Goal: Task Accomplishment & Management: Manage account settings

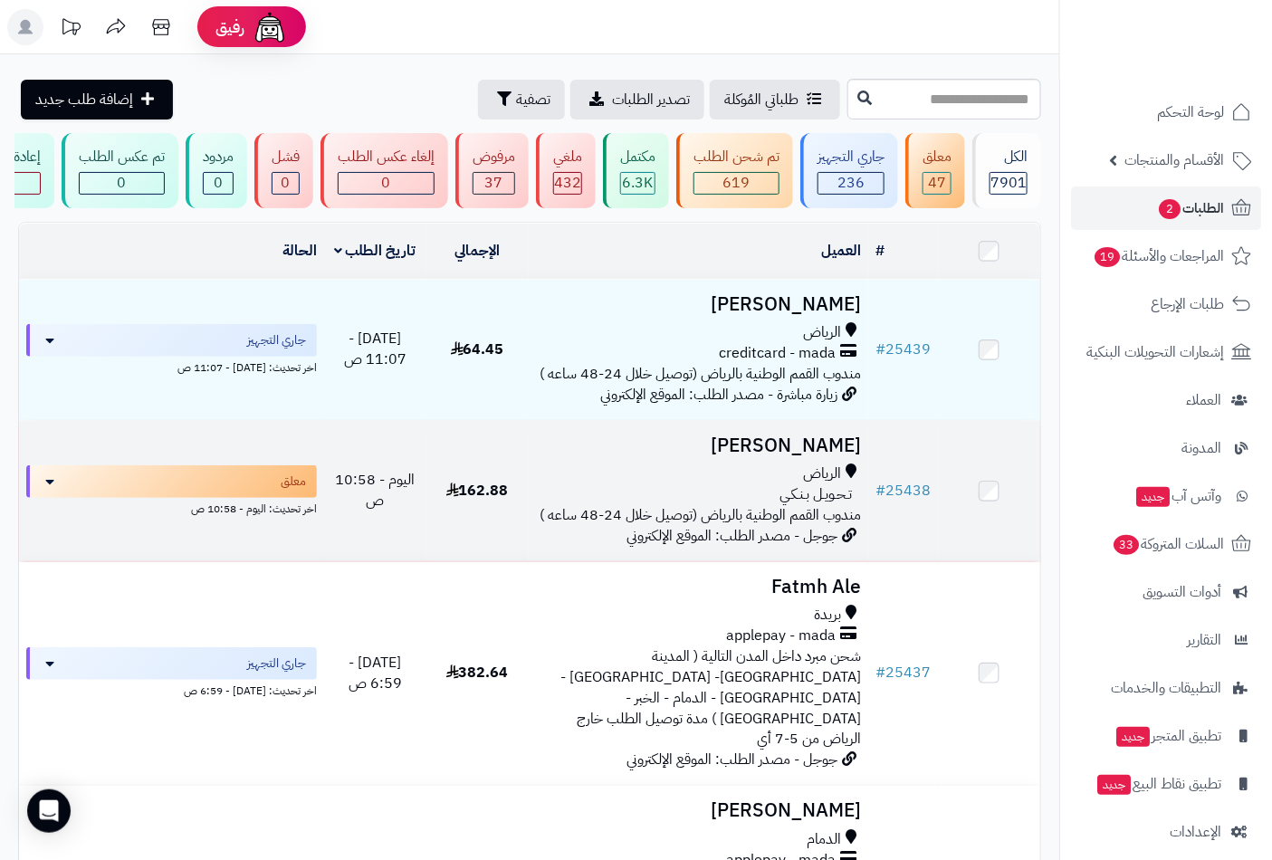
click at [829, 484] on span "الرياض" at bounding box center [822, 474] width 38 height 21
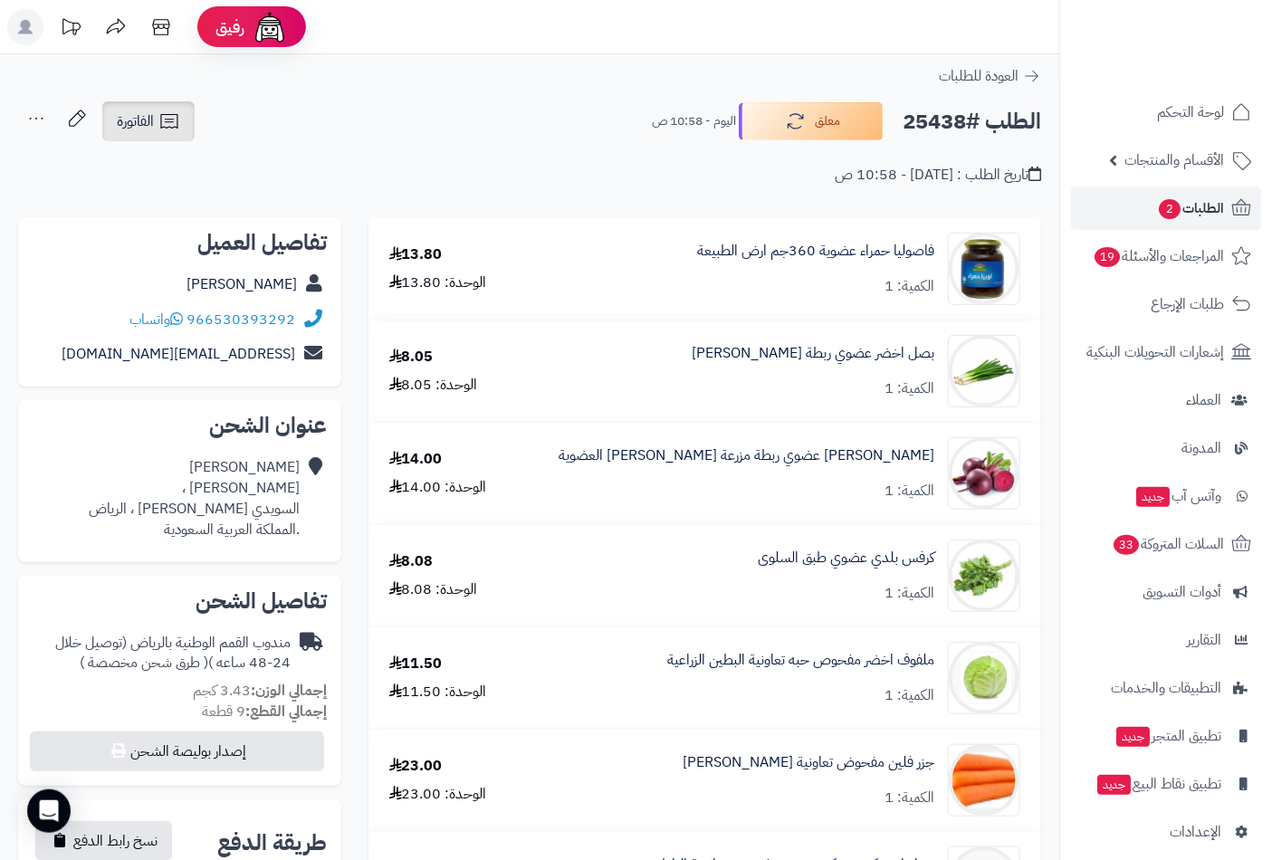
click at [157, 122] on link "الفاتورة" at bounding box center [148, 121] width 92 height 40
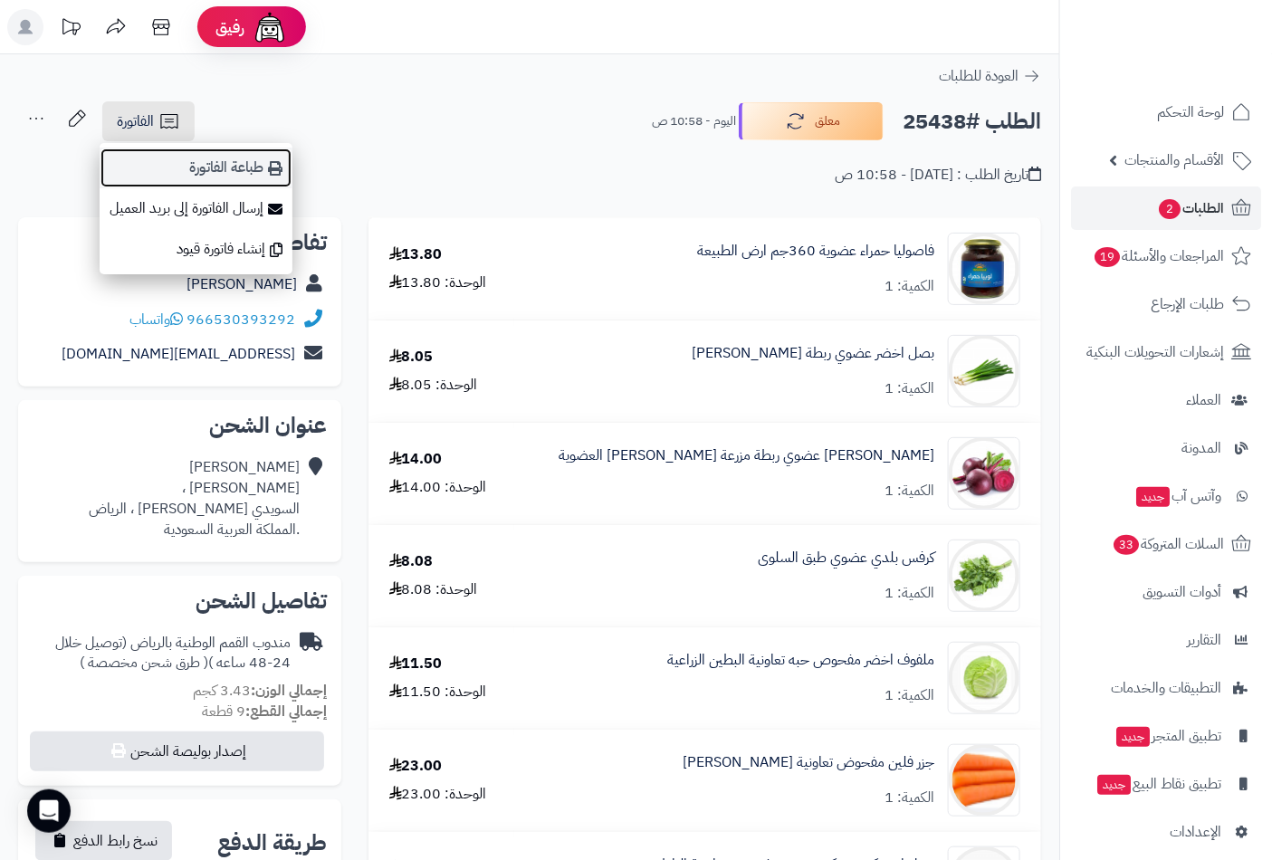
click at [242, 175] on link "طباعة الفاتورة" at bounding box center [196, 168] width 193 height 41
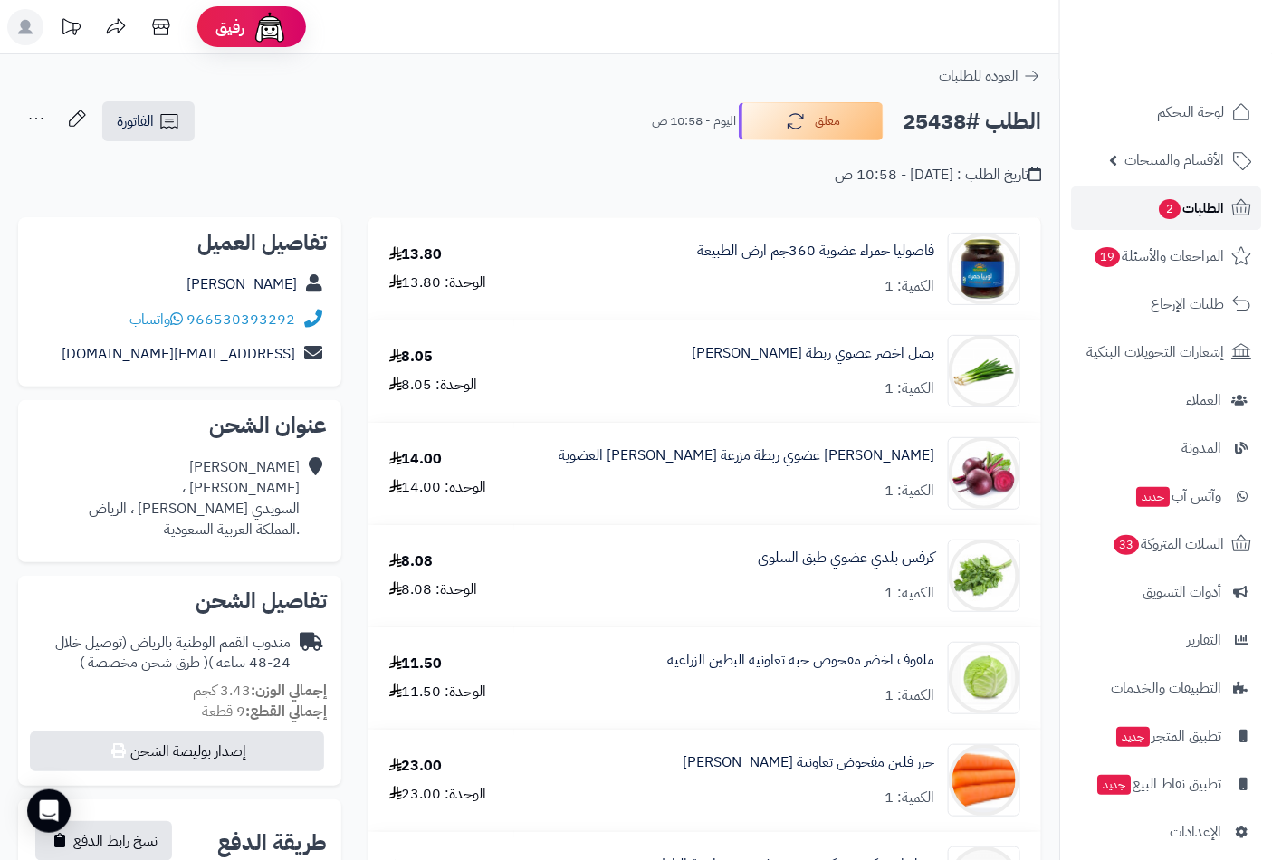
click at [1199, 215] on span "الطلبات 2" at bounding box center [1190, 208] width 67 height 25
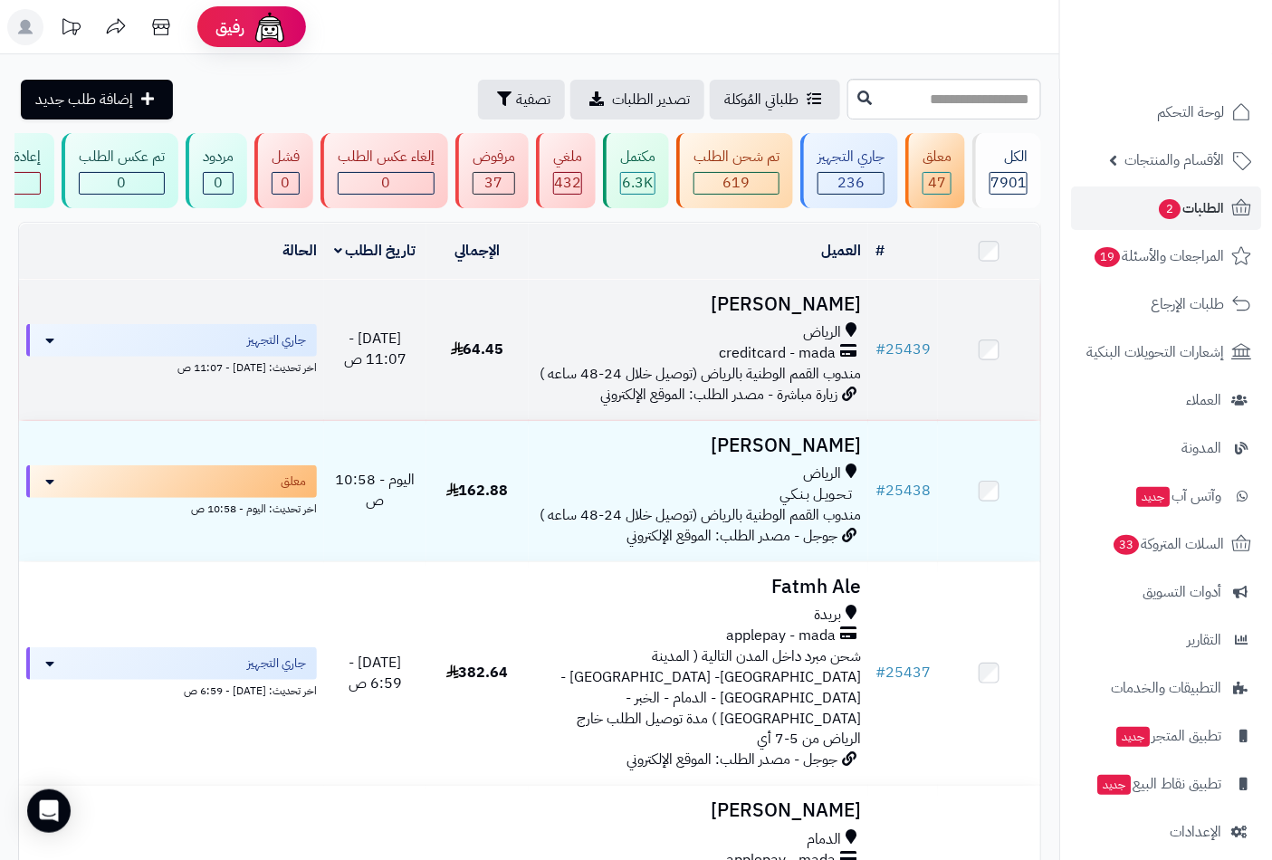
click at [836, 343] on span "الرياض" at bounding box center [822, 332] width 38 height 21
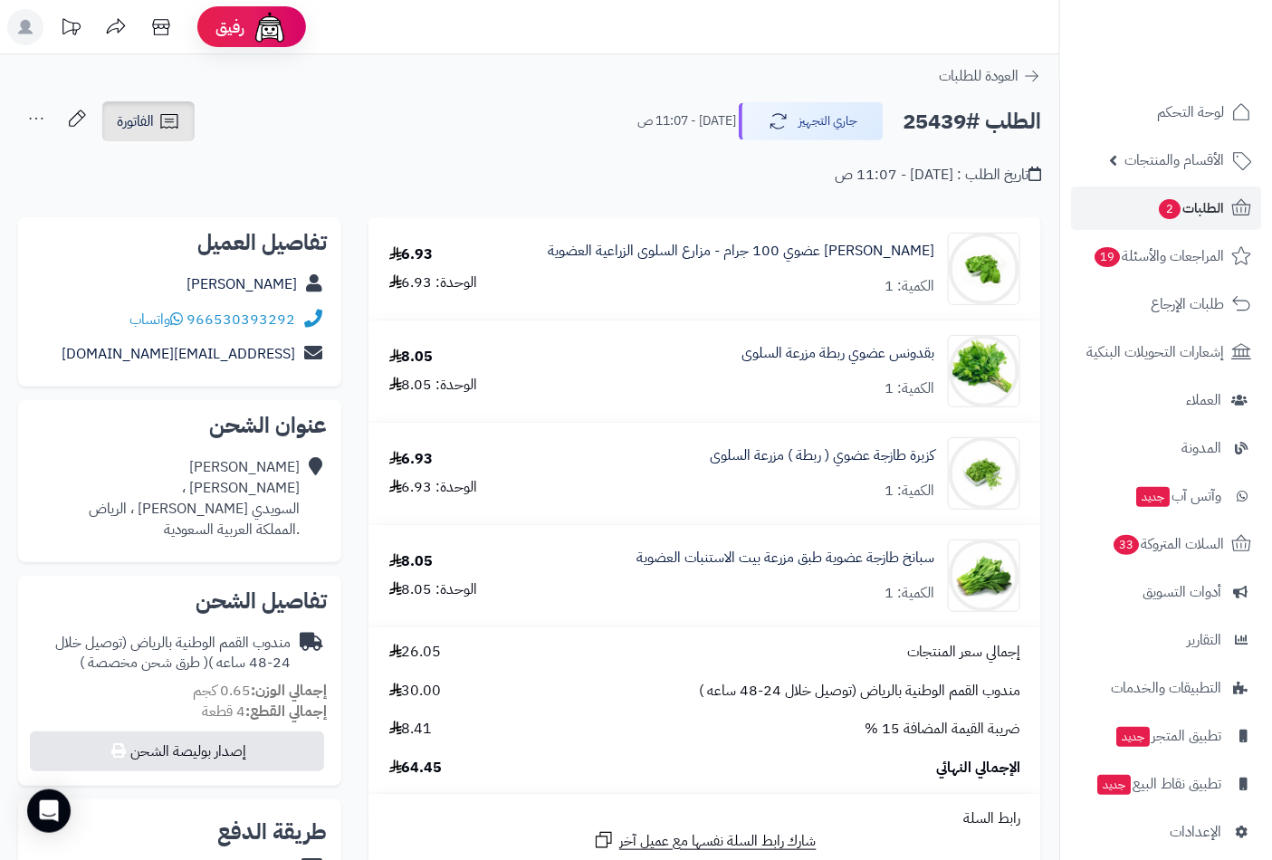
click at [148, 132] on link "الفاتورة" at bounding box center [148, 121] width 92 height 40
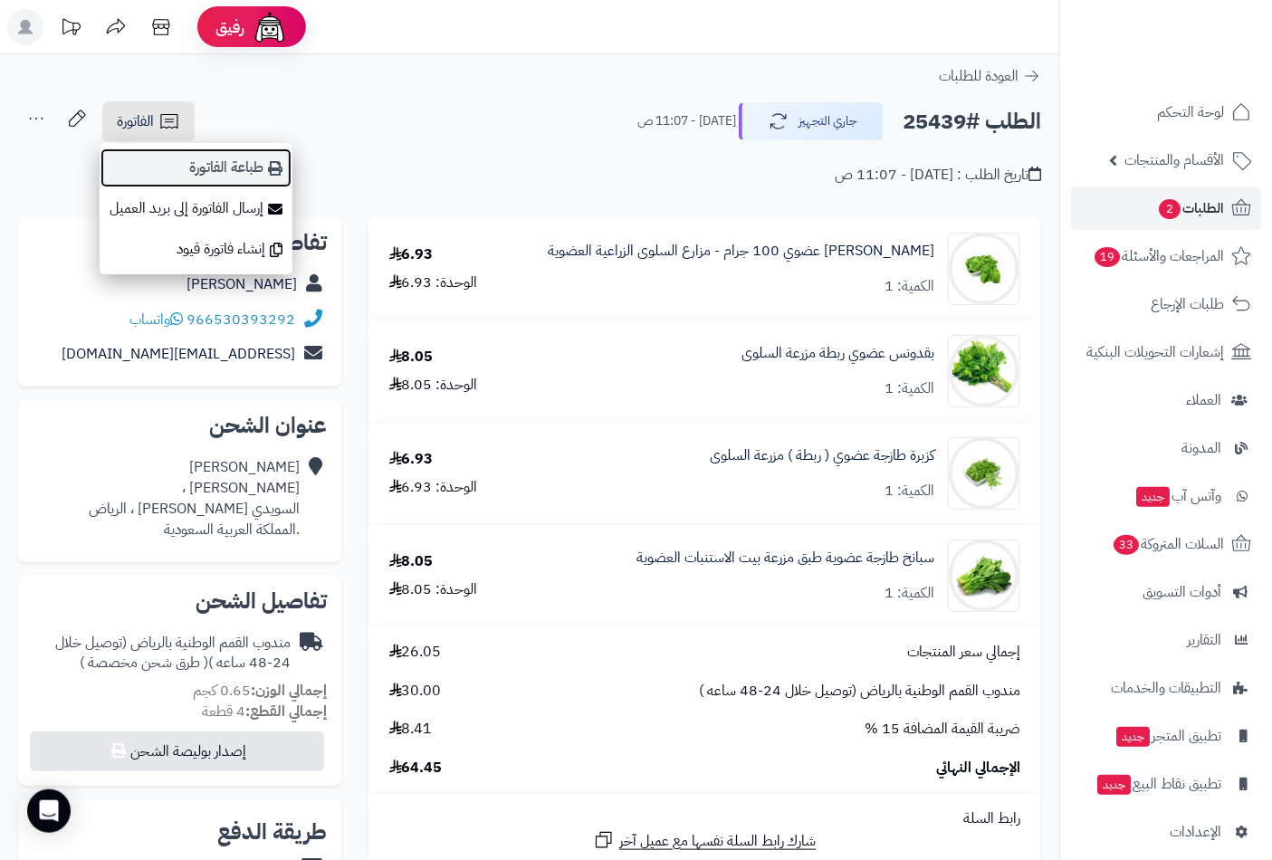
click at [263, 177] on link "طباعة الفاتورة" at bounding box center [196, 168] width 193 height 41
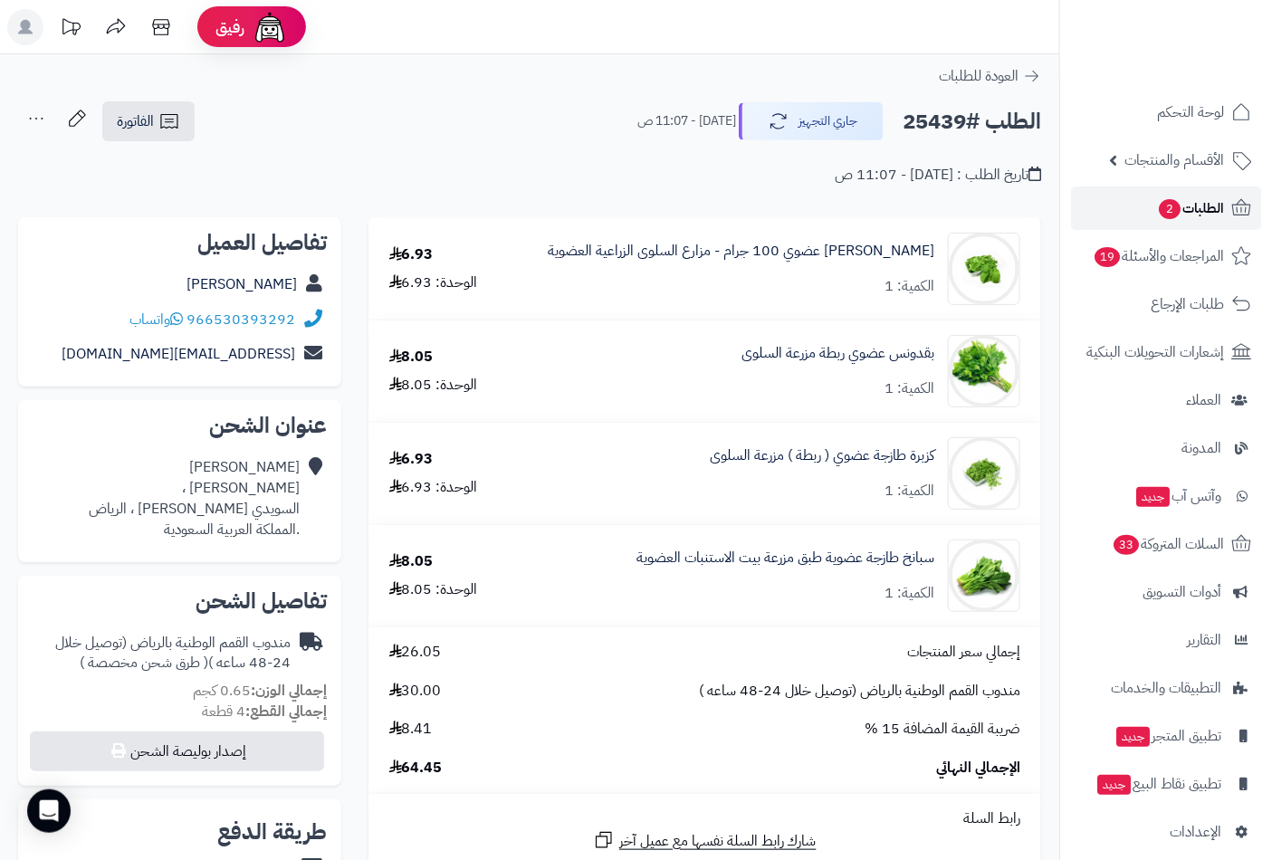
click at [1210, 221] on link "الطلبات 2" at bounding box center [1166, 208] width 190 height 43
